Goal: Task Accomplishment & Management: Manage account settings

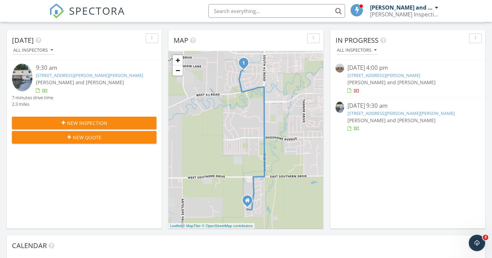
scroll to position [70, 0]
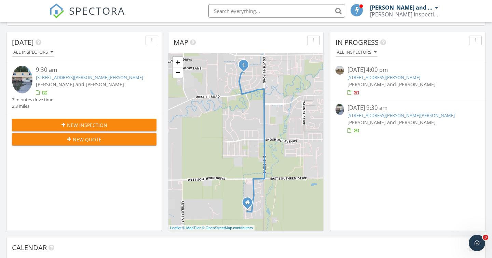
click at [378, 120] on span "[PERSON_NAME] and [PERSON_NAME]" at bounding box center [391, 122] width 88 height 6
click at [96, 13] on span "SPECTORA" at bounding box center [97, 10] width 56 height 14
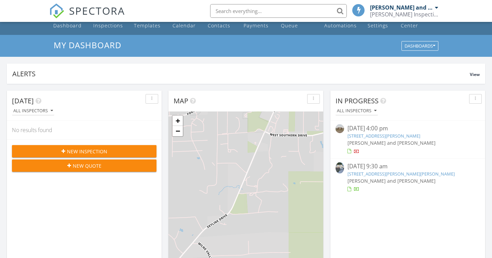
scroll to position [17, 0]
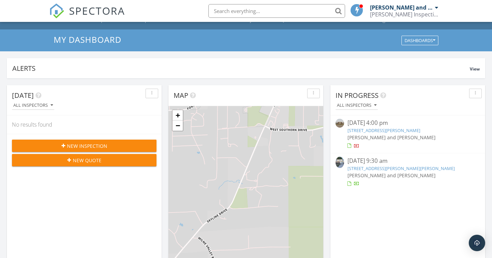
click at [373, 170] on link "[STREET_ADDRESS][PERSON_NAME][PERSON_NAME]" at bounding box center [400, 168] width 107 height 6
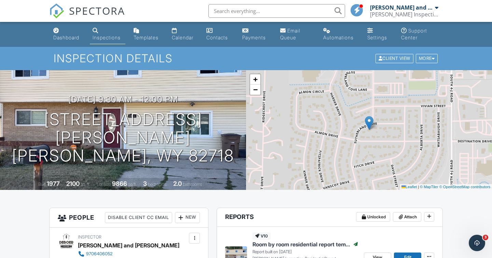
click at [92, 9] on span "SPECTORA" at bounding box center [97, 10] width 56 height 14
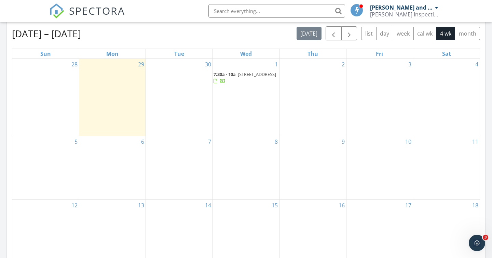
scroll to position [310, 0]
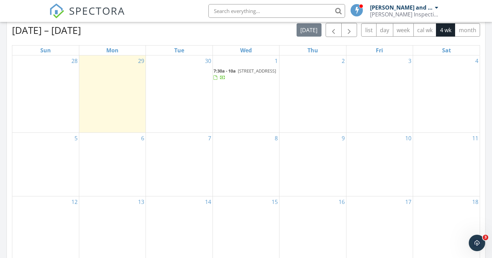
click at [239, 74] on span "[STREET_ADDRESS]" at bounding box center [257, 71] width 38 height 6
